Goal: Transaction & Acquisition: Purchase product/service

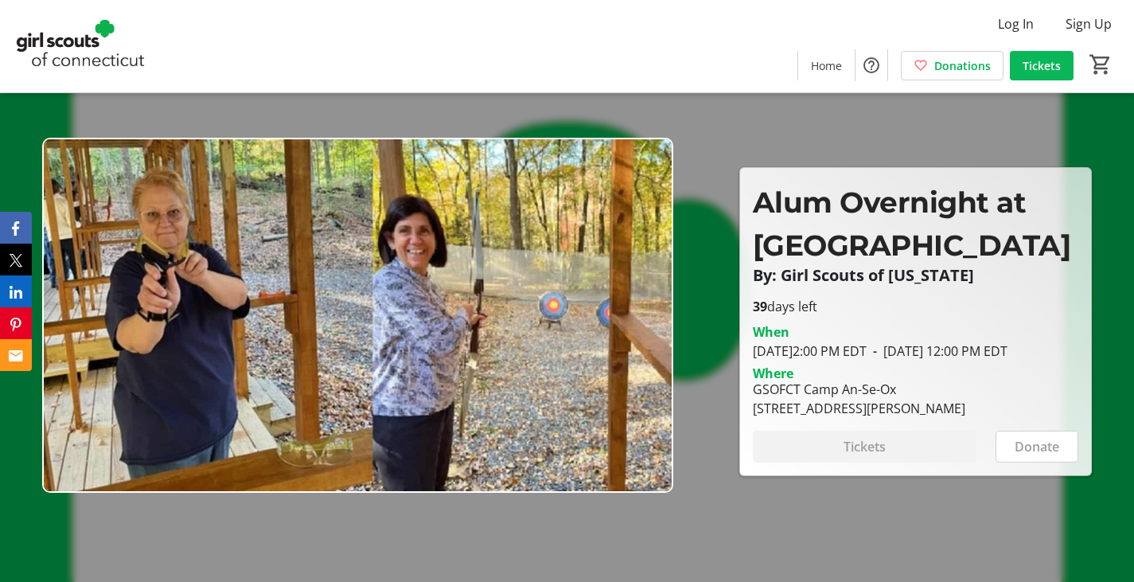
click at [1055, 56] on span at bounding box center [1041, 65] width 64 height 38
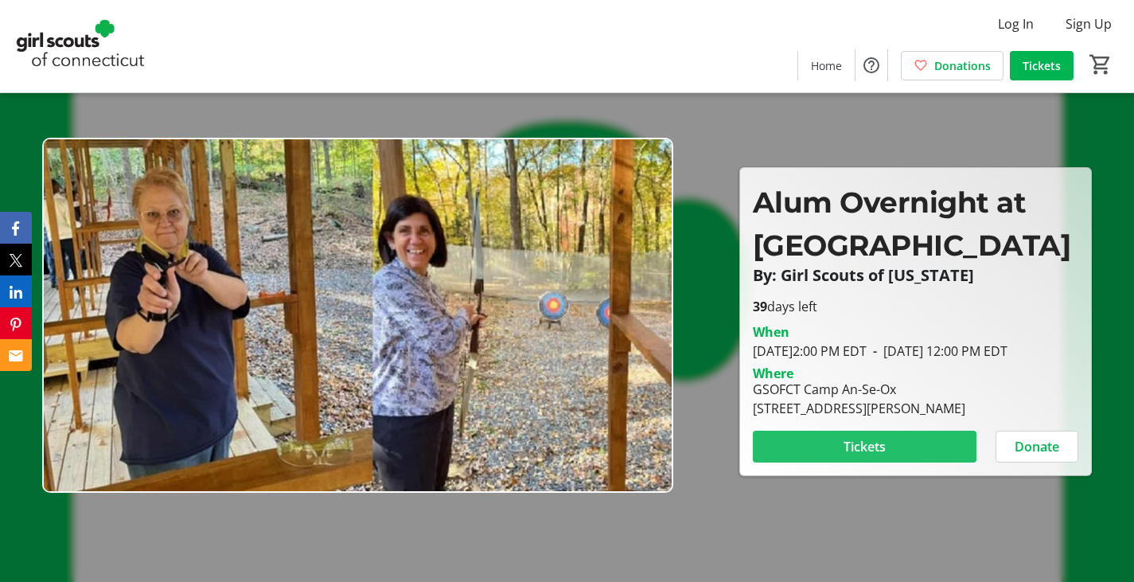
click at [847, 452] on span "Tickets" at bounding box center [864, 446] width 42 height 19
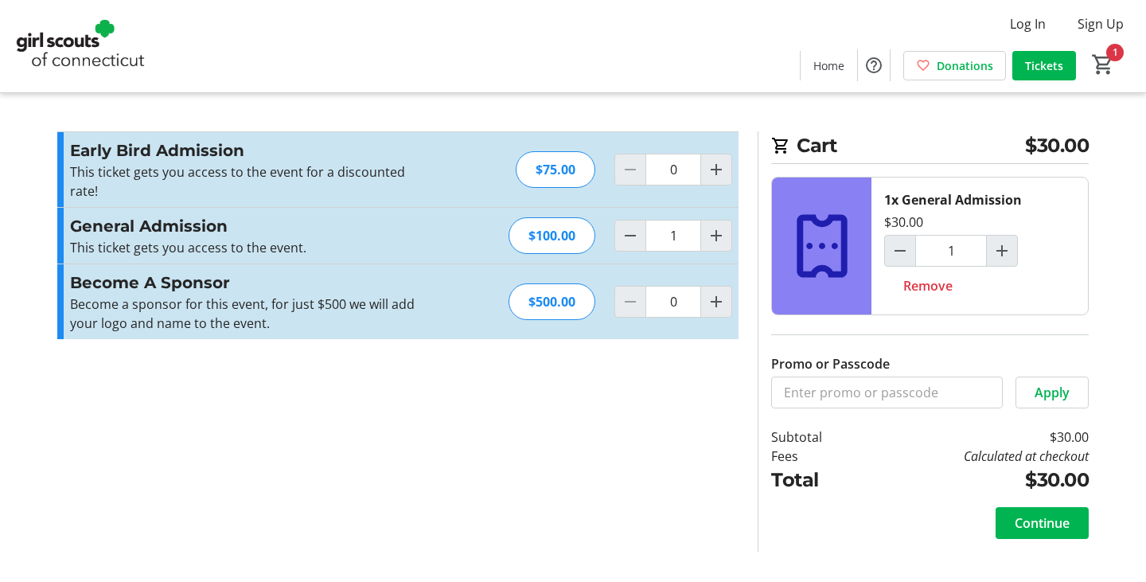
type input "0"
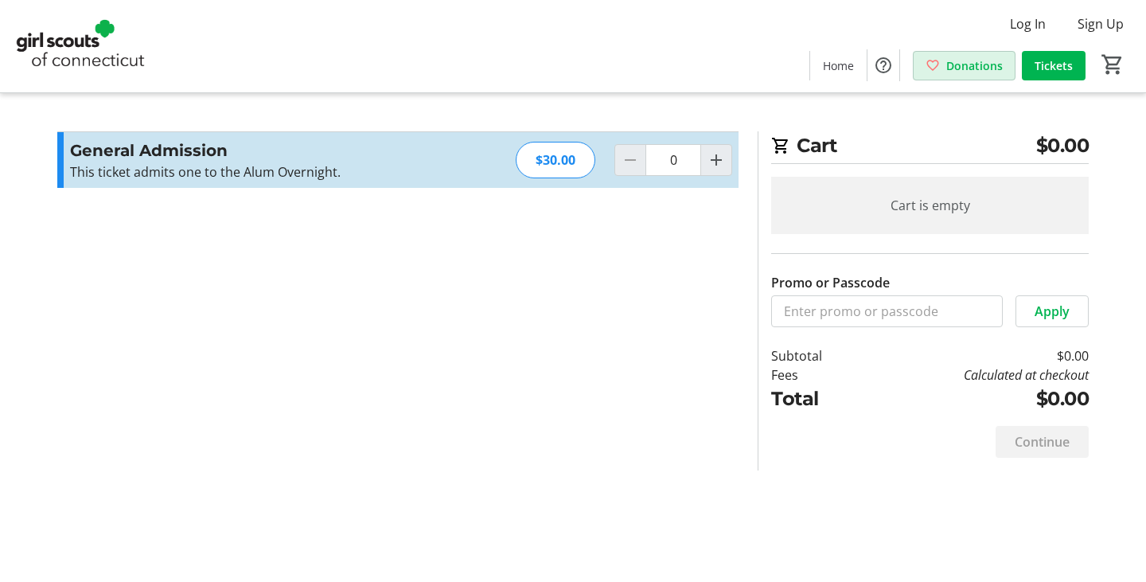
click at [978, 68] on span "Donations" at bounding box center [974, 65] width 56 height 17
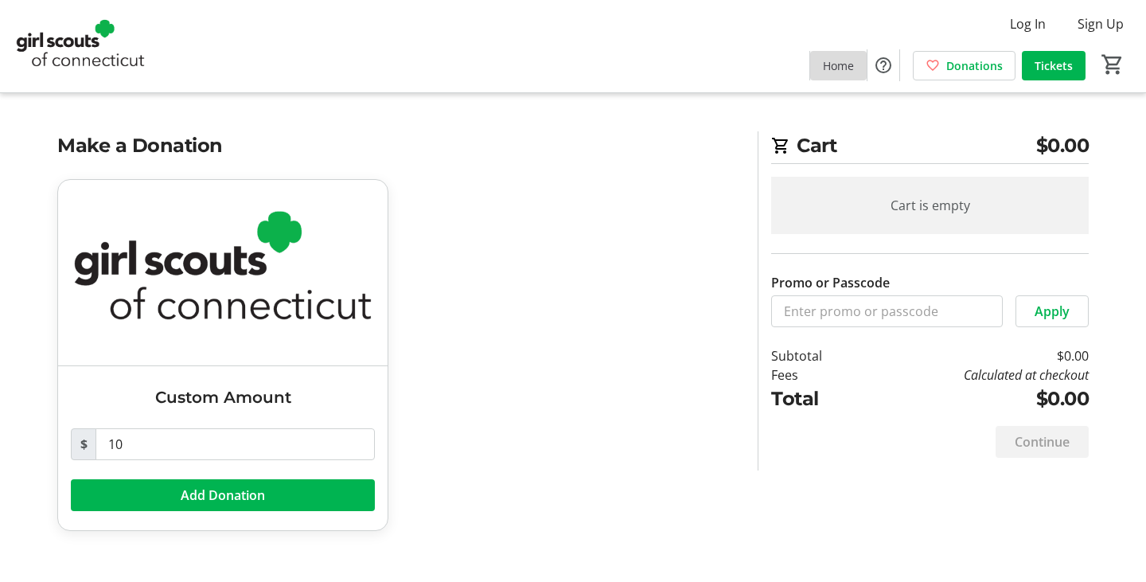
click at [846, 67] on span "Home" at bounding box center [838, 65] width 31 height 17
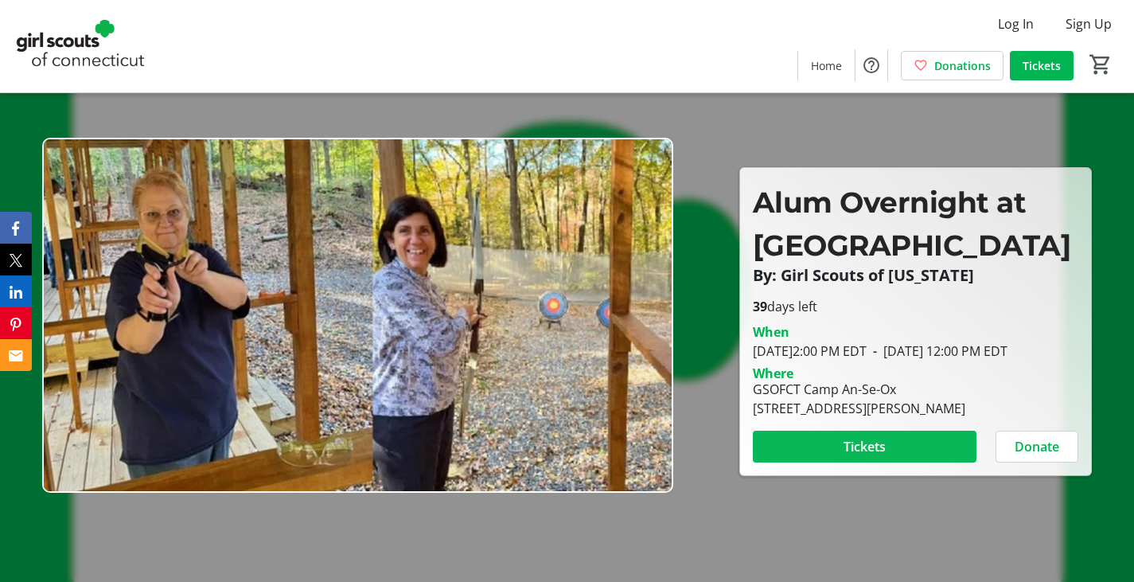
click at [852, 456] on span "Tickets" at bounding box center [864, 446] width 42 height 19
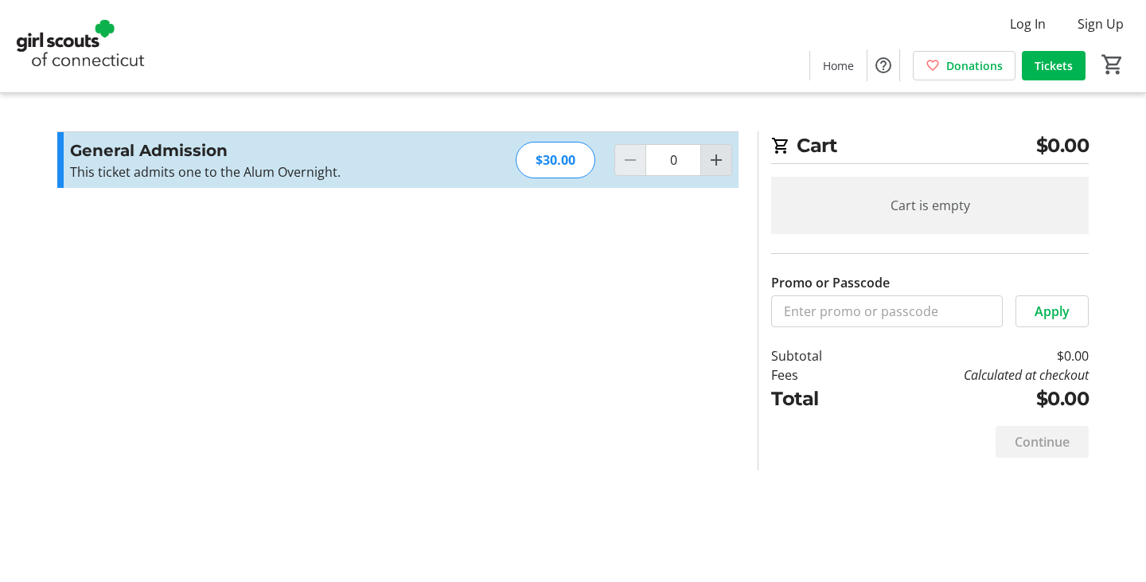
click at [726, 165] on span "Increment by one" at bounding box center [716, 160] width 30 height 30
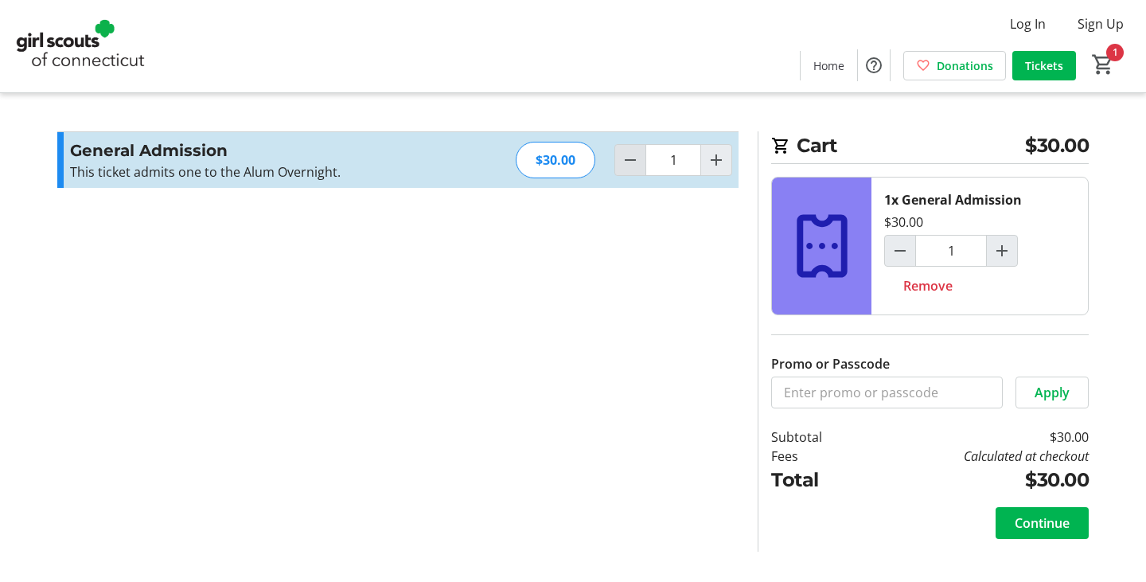
click at [625, 161] on mat-icon "Decrement by one" at bounding box center [629, 159] width 19 height 19
type input "0"
